Goal: Check status: Check status

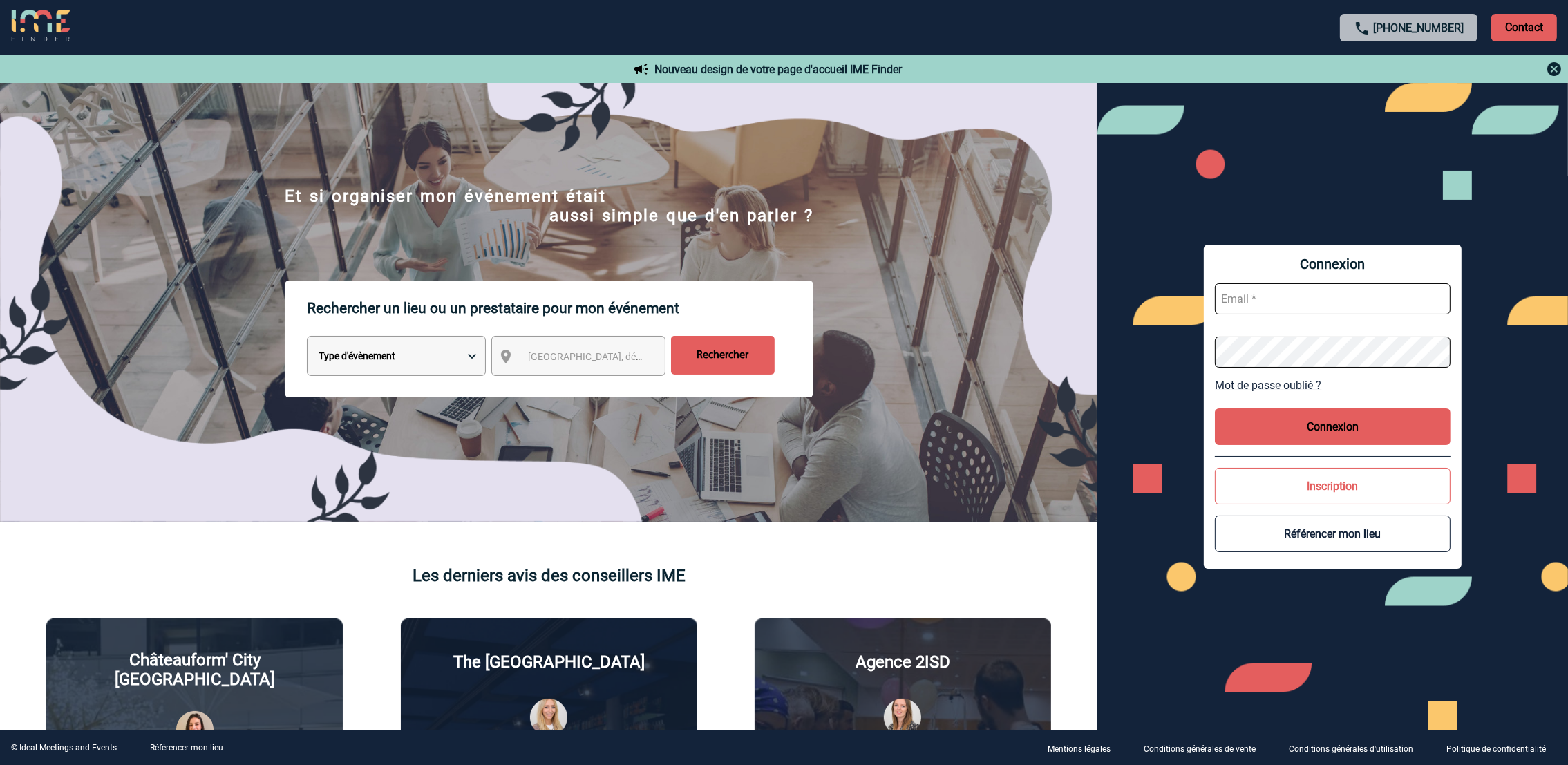
type input "amelie.ghio@abeille-assurances.fr"
click at [1340, 426] on button "Connexion" at bounding box center [1332, 427] width 235 height 37
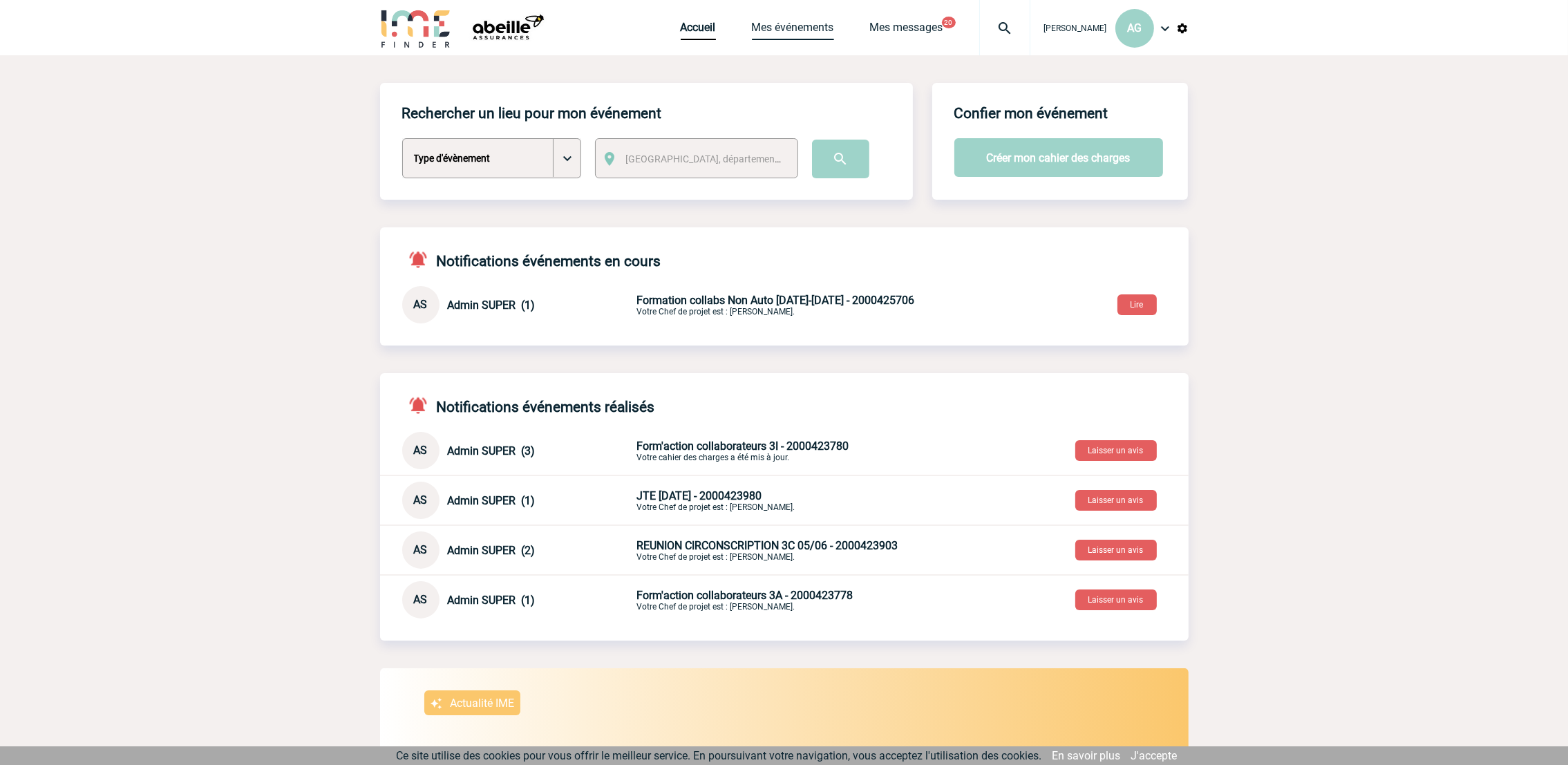
click at [834, 34] on link "Mes événements" at bounding box center [792, 30] width 82 height 19
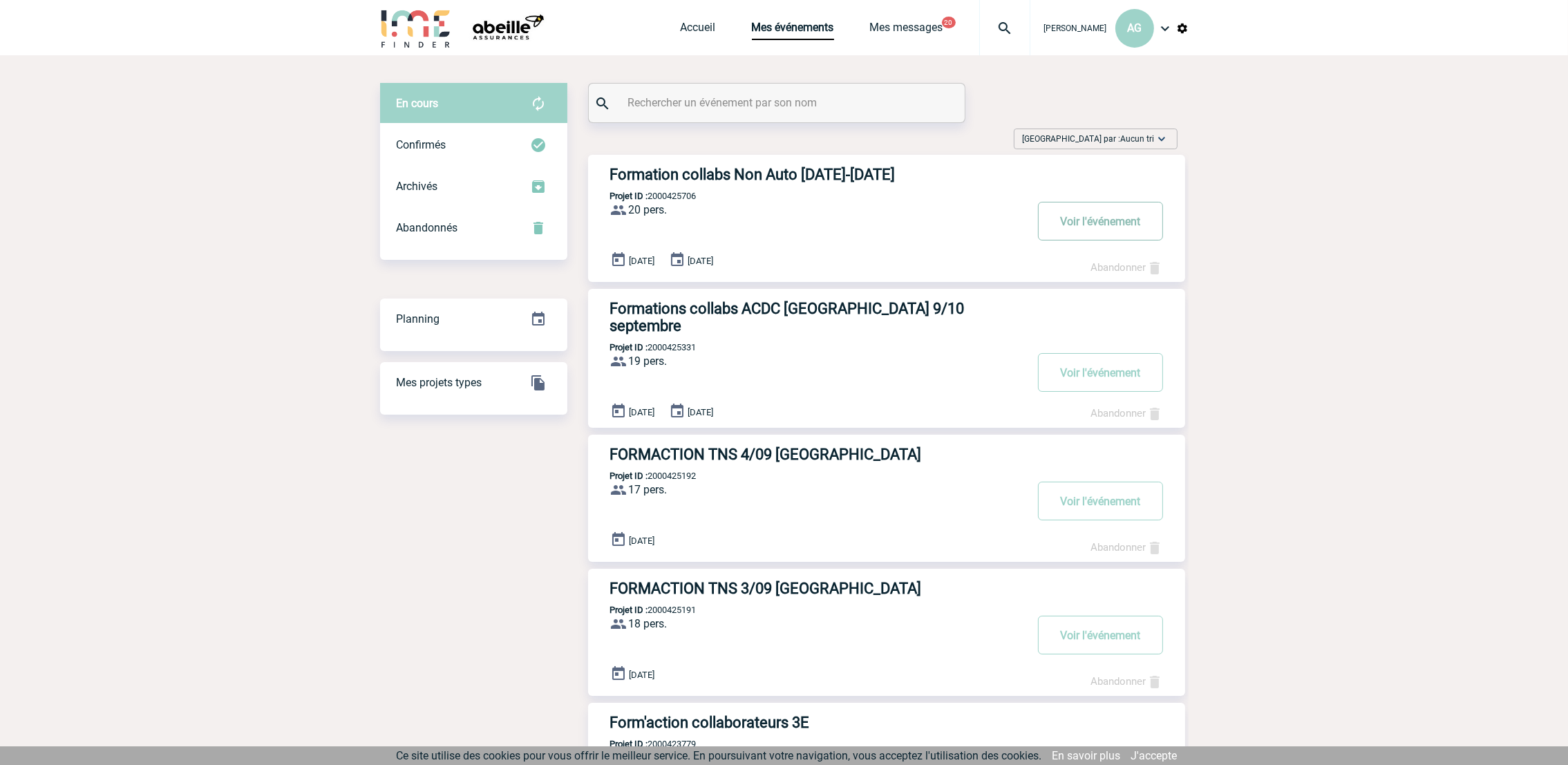
click at [1079, 215] on button "Voir l'événement" at bounding box center [1100, 221] width 125 height 38
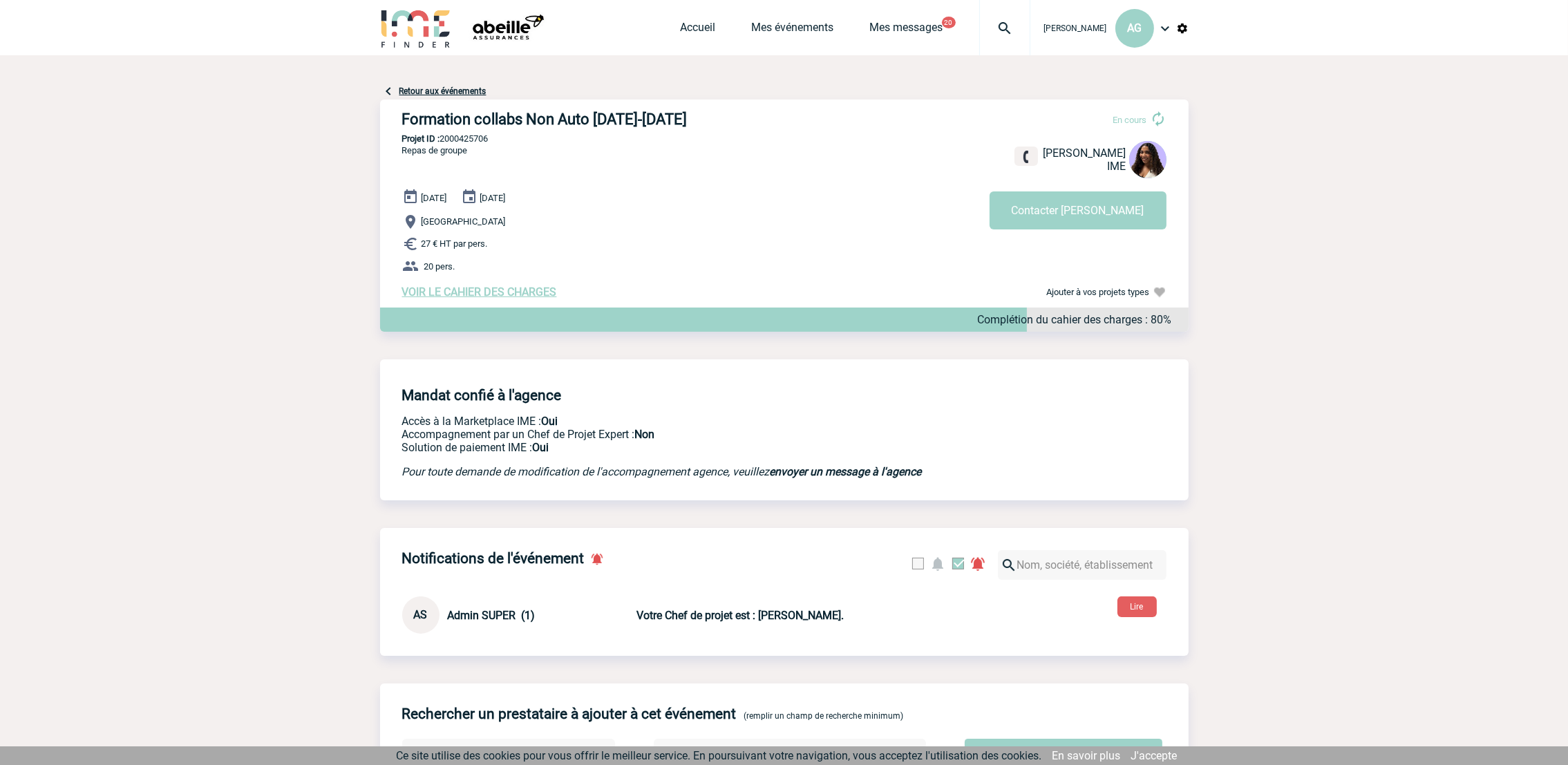
click at [462, 291] on span "VOIR LE CAHIER DES CHARGES" at bounding box center [479, 292] width 155 height 13
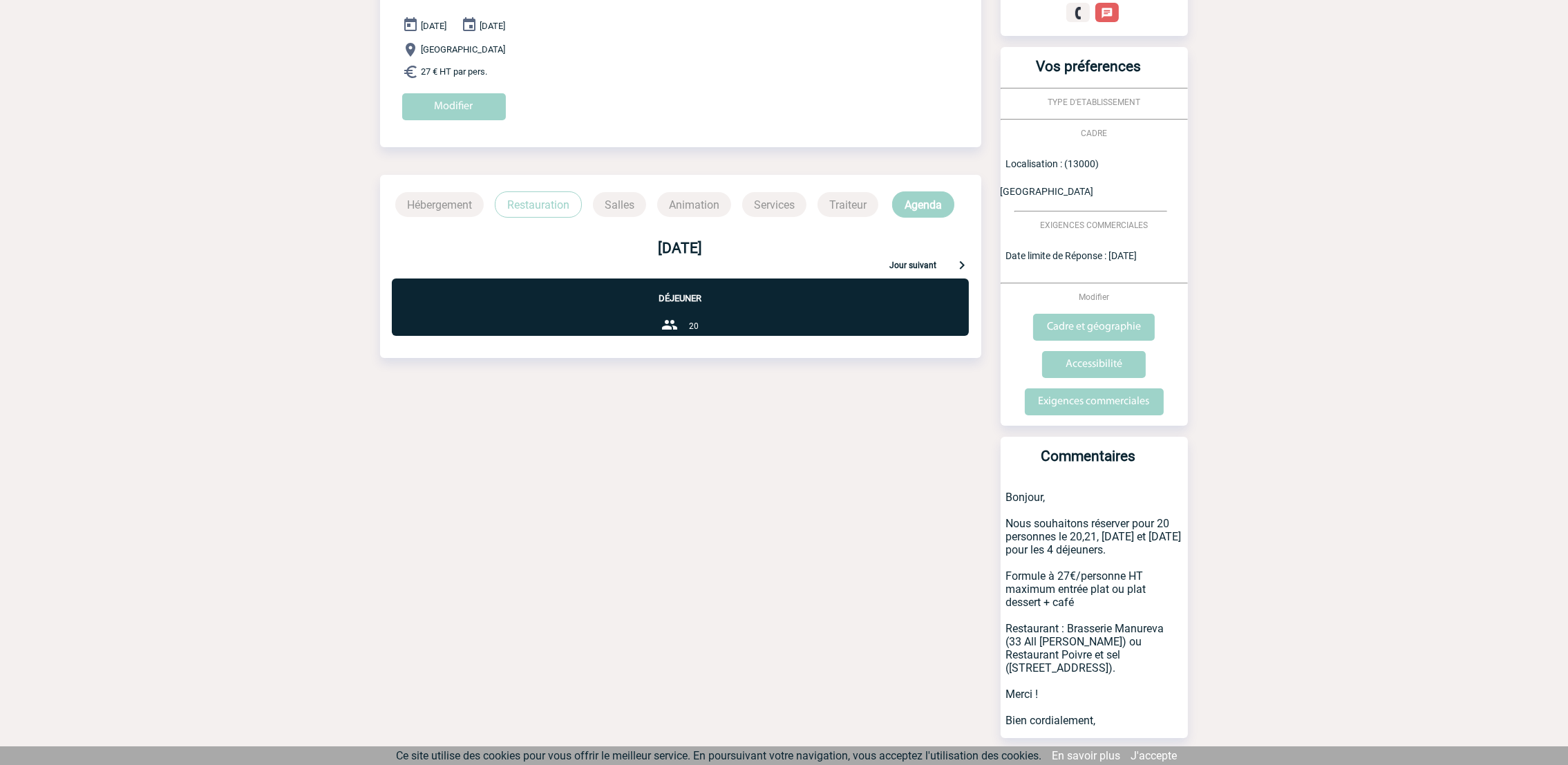
scroll to position [180, 0]
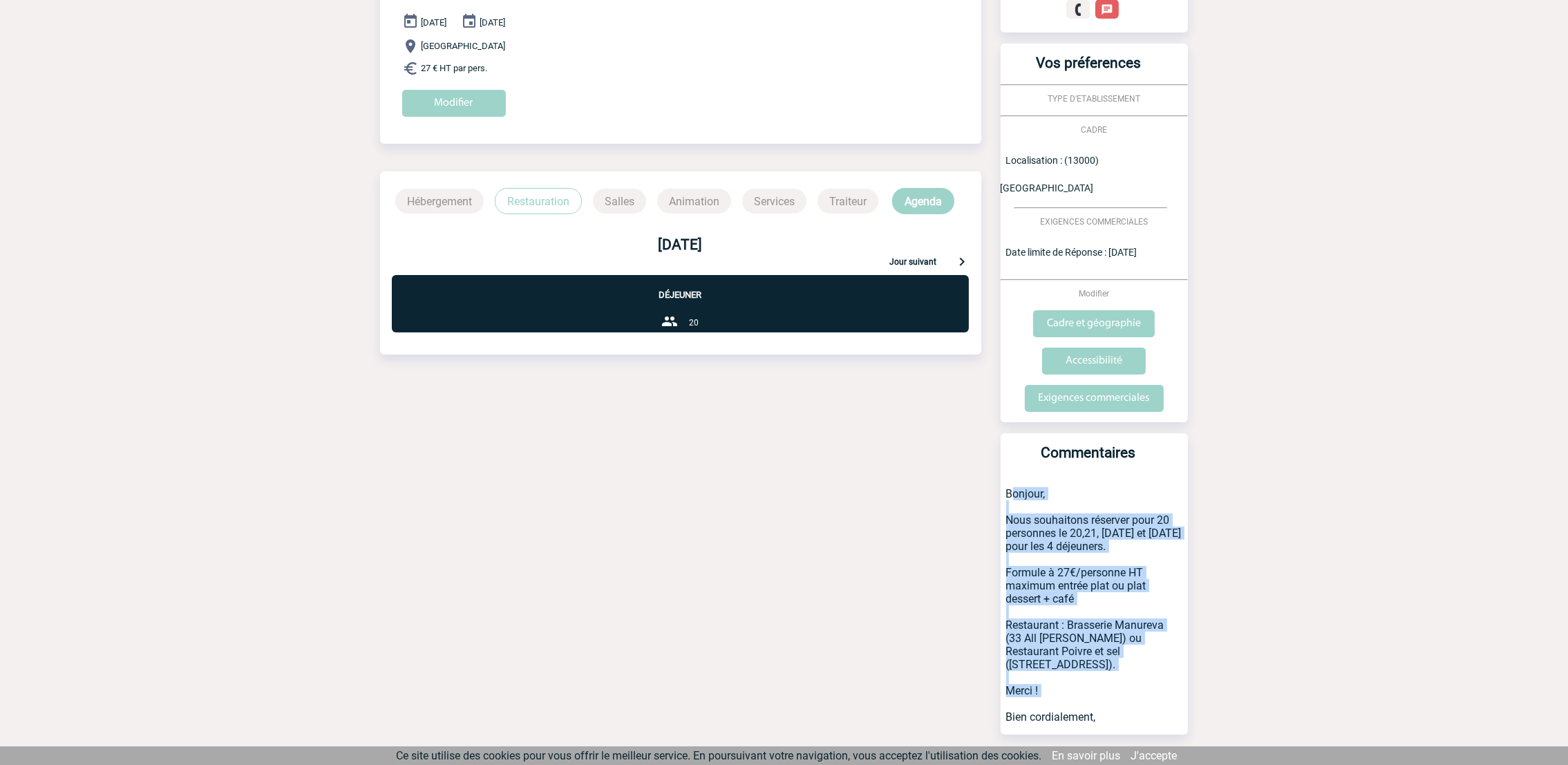
drag, startPoint x: 1120, startPoint y: 666, endPoint x: 1005, endPoint y: 464, distance: 232.4
click at [1005, 474] on p "Bonjour, Nous souhaitons réserver pour 20 personnes le 20,21, [DATE] et [DATE] …" at bounding box center [1094, 604] width 187 height 261
drag, startPoint x: 1005, startPoint y: 464, endPoint x: 1106, endPoint y: 472, distance: 101.3
click at [1106, 474] on p "Bonjour, Nous souhaitons réserver pour 20 personnes le 20,21, [DATE] et [DATE] …" at bounding box center [1094, 604] width 187 height 261
click at [1098, 474] on p "Bonjour, Nous souhaitons réserver pour 20 personnes le 20,21, [DATE] et [DATE] …" at bounding box center [1094, 604] width 187 height 261
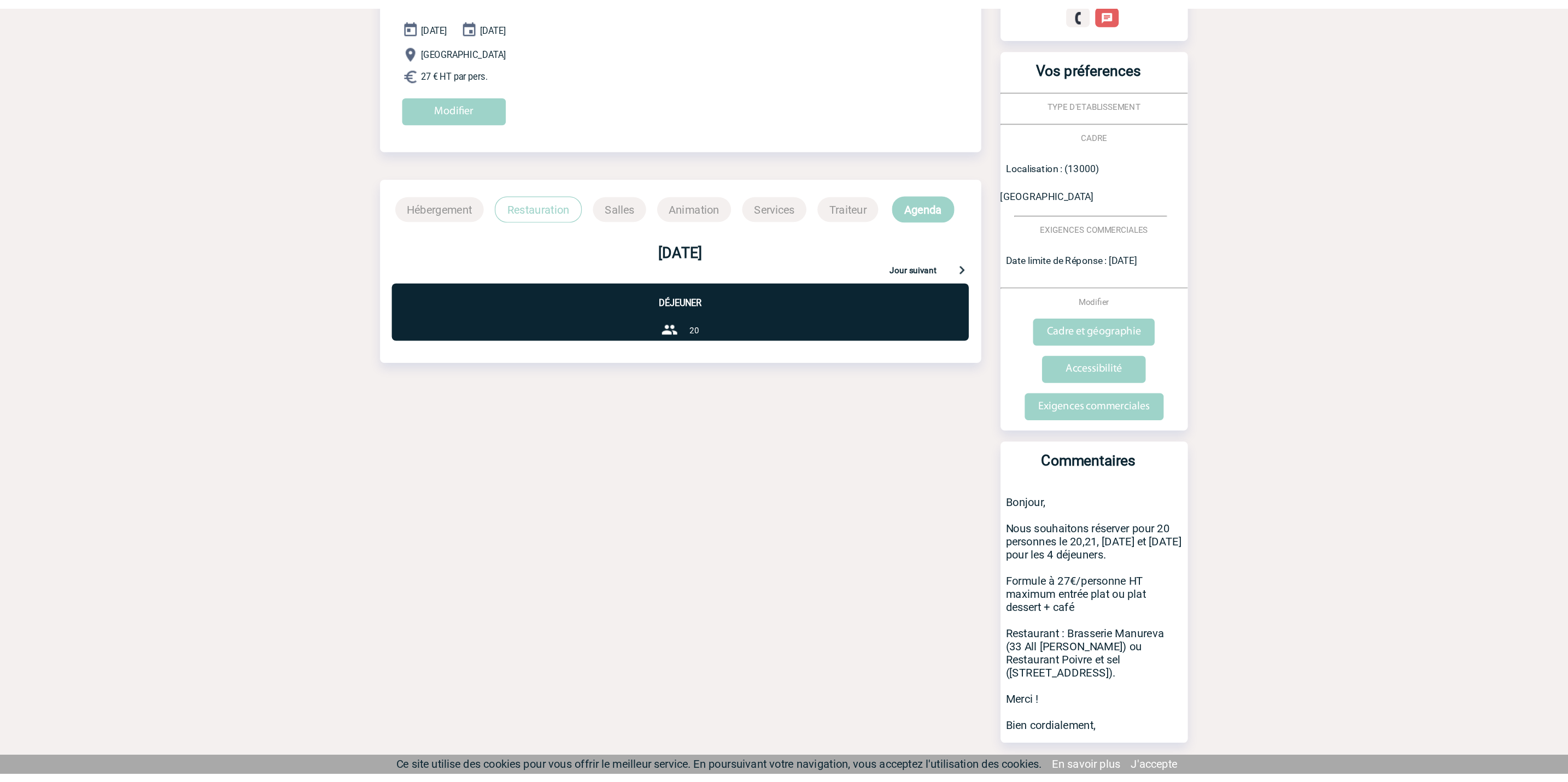
scroll to position [0, 0]
